Goal: Book appointment/travel/reservation

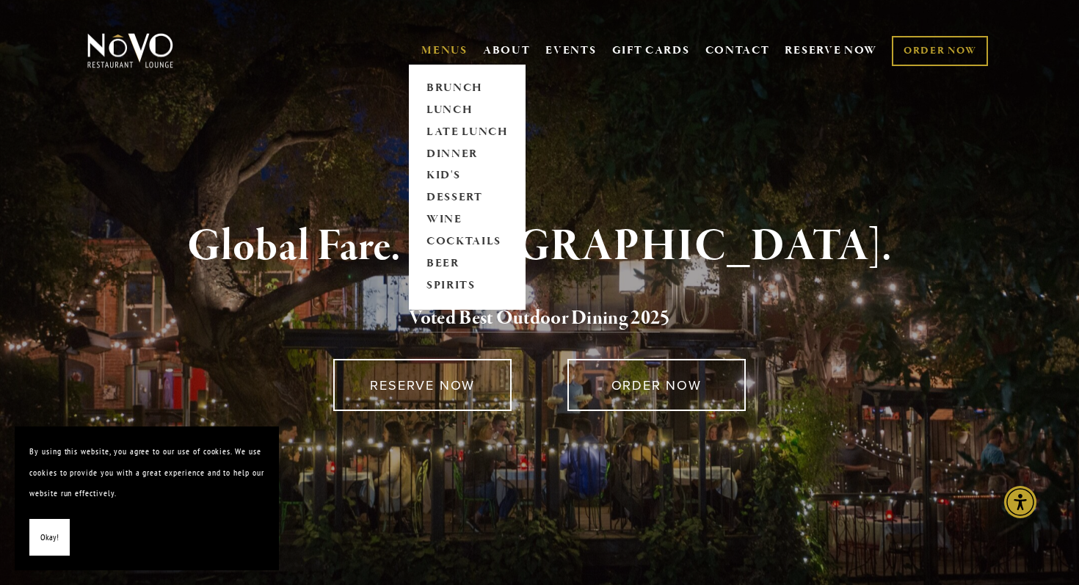
click at [447, 48] on link "MENUS" at bounding box center [444, 50] width 46 height 15
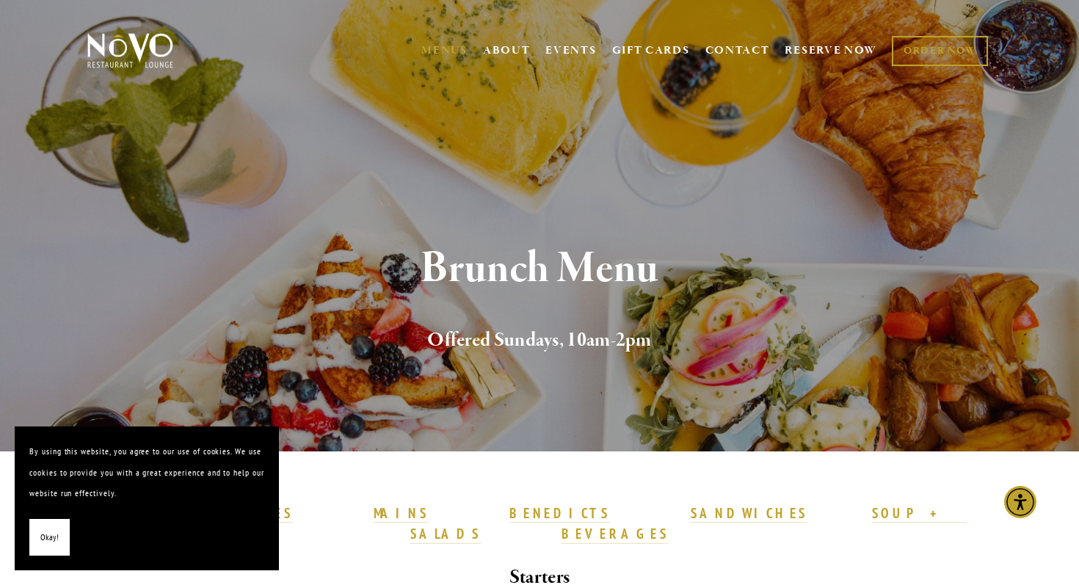
click at [54, 542] on span "Okay!" at bounding box center [49, 537] width 18 height 21
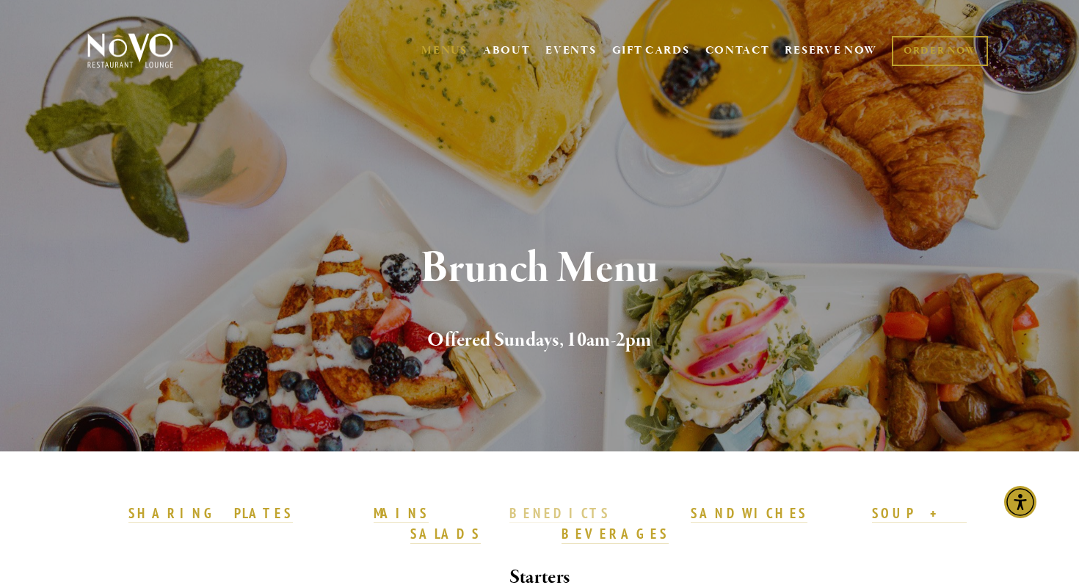
click at [510, 515] on strong "BENEDICTS" at bounding box center [560, 513] width 101 height 18
click at [823, 45] on link "RESERVE NOW" at bounding box center [831, 51] width 93 height 28
